Goal: Task Accomplishment & Management: Use online tool/utility

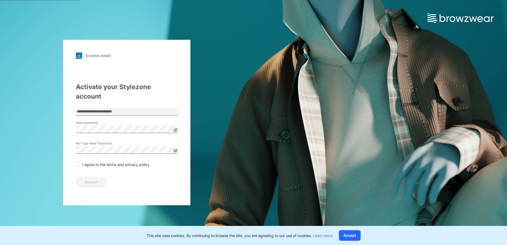
click at [79, 162] on span at bounding box center [78, 164] width 4 height 4
click at [85, 177] on button "Submit" at bounding box center [91, 182] width 31 height 11
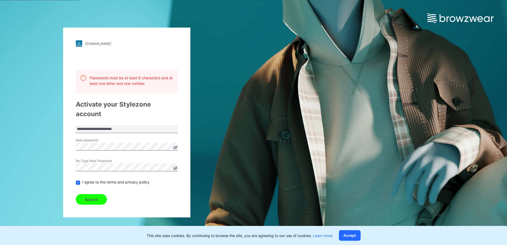
click at [96, 195] on button "Submit" at bounding box center [91, 199] width 31 height 11
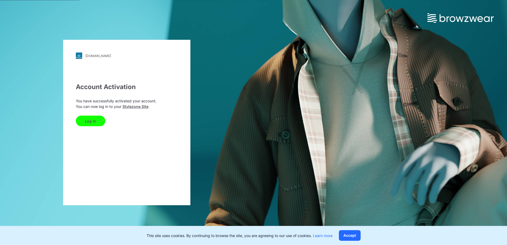
click at [90, 122] on button "Log In" at bounding box center [90, 121] width 29 height 11
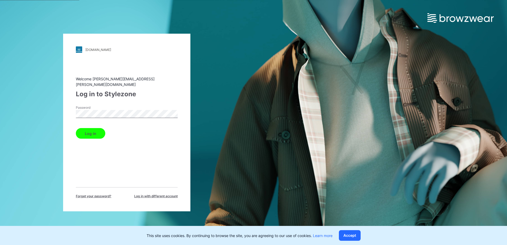
click at [98, 132] on button "Log in" at bounding box center [90, 133] width 29 height 11
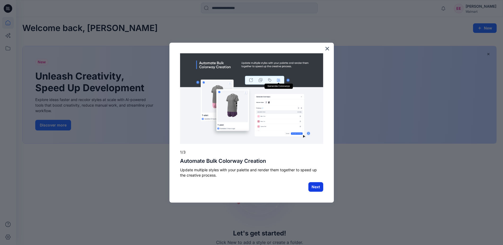
click at [316, 190] on button "Next" at bounding box center [316, 187] width 15 height 10
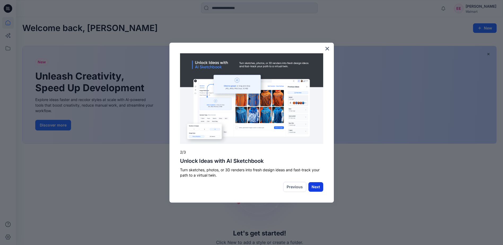
click at [320, 188] on button "Next" at bounding box center [316, 187] width 15 height 10
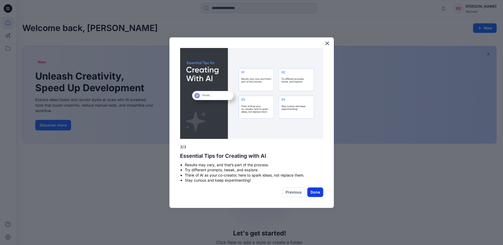
click at [316, 193] on button "Done" at bounding box center [316, 193] width 16 height 10
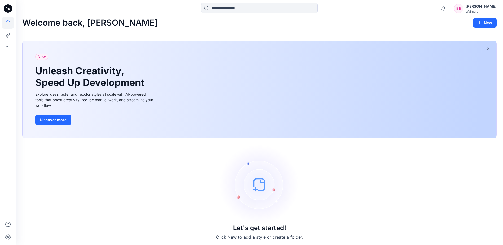
scroll to position [7, 0]
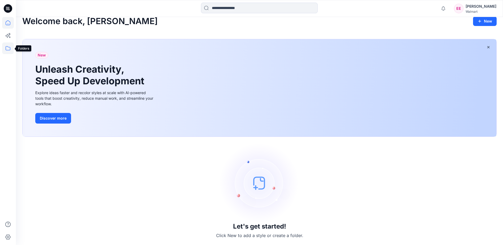
click at [8, 49] on icon at bounding box center [8, 48] width 12 height 12
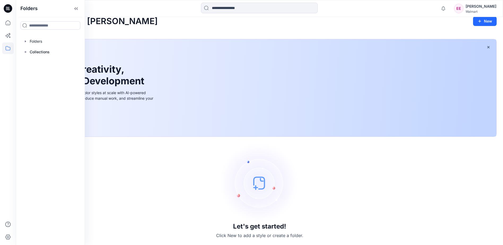
click at [11, 9] on icon at bounding box center [8, 8] width 8 height 8
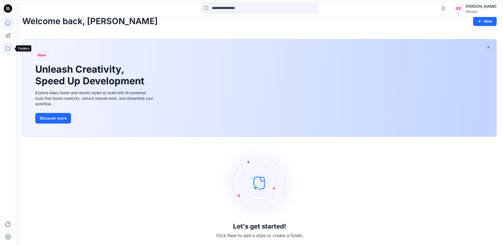
click at [7, 48] on icon at bounding box center [8, 48] width 12 height 12
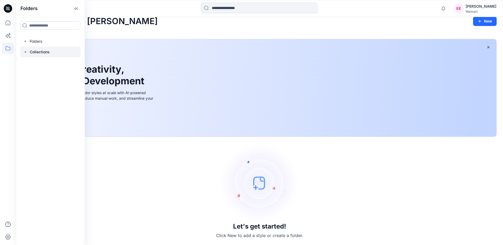
click at [37, 54] on p "Collections" at bounding box center [40, 52] width 20 height 6
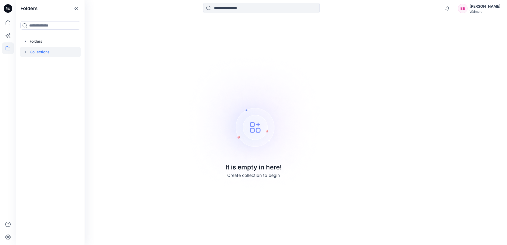
click at [257, 124] on img at bounding box center [254, 123] width 148 height 148
click at [257, 116] on img at bounding box center [254, 123] width 148 height 148
click at [7, 8] on icon at bounding box center [7, 8] width 2 height 0
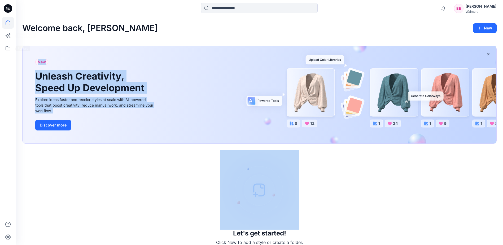
drag, startPoint x: 184, startPoint y: 123, endPoint x: 190, endPoint y: 124, distance: 5.6
click at [190, 124] on div "New Unleash Creativity, Speed Up Development Explore ideas faster and recolor s…" at bounding box center [260, 94] width 474 height 97
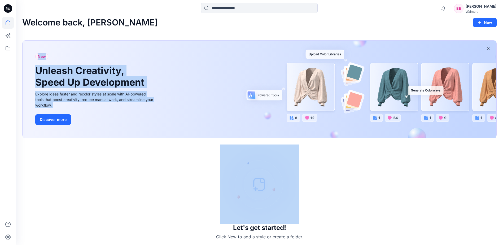
scroll to position [7, 0]
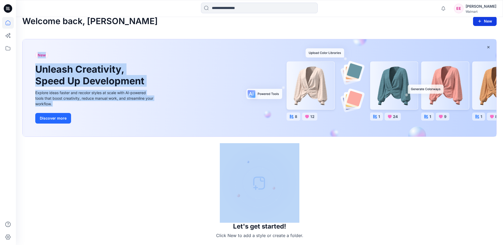
click at [488, 23] on button "New" at bounding box center [486, 21] width 24 height 10
click at [469, 34] on p "New Style" at bounding box center [469, 34] width 18 height 6
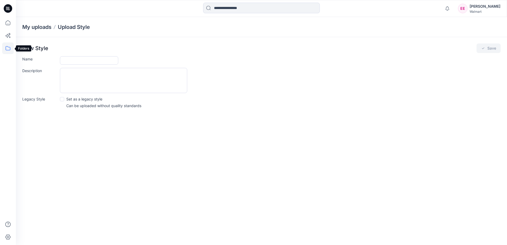
click at [11, 49] on icon at bounding box center [8, 48] width 12 height 12
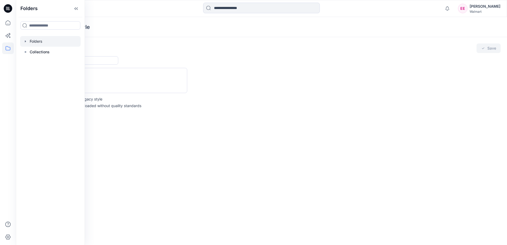
click at [30, 39] on div at bounding box center [50, 41] width 61 height 11
click at [138, 41] on div "Folders List UP_Rainbow West_D33_Girls Swim 0 items" at bounding box center [262, 59] width 492 height 45
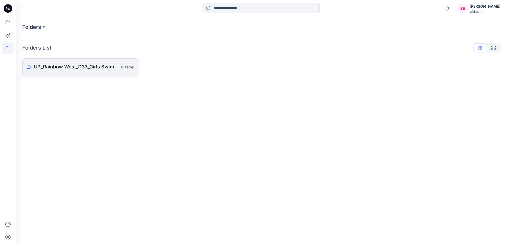
click at [93, 69] on p "UP_Rainbow West_D33_Girls Swim" at bounding box center [76, 66] width 84 height 7
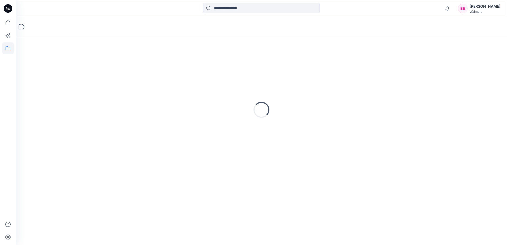
click at [93, 68] on div "Loading..." at bounding box center [261, 110] width 479 height 133
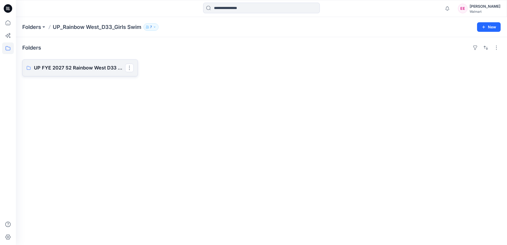
click at [94, 67] on p "UP FYE 2027 S2 Rainbow West D33 Girls" at bounding box center [79, 67] width 91 height 7
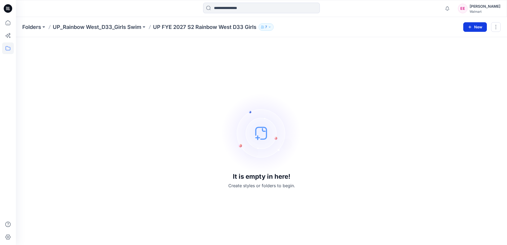
click at [472, 31] on button "New" at bounding box center [476, 27] width 24 height 10
click at [271, 28] on icon "button" at bounding box center [269, 26] width 3 height 3
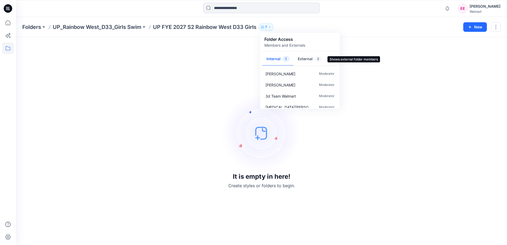
click at [308, 58] on button "External 2" at bounding box center [310, 60] width 32 height 14
